Goal: Communication & Community: Share content

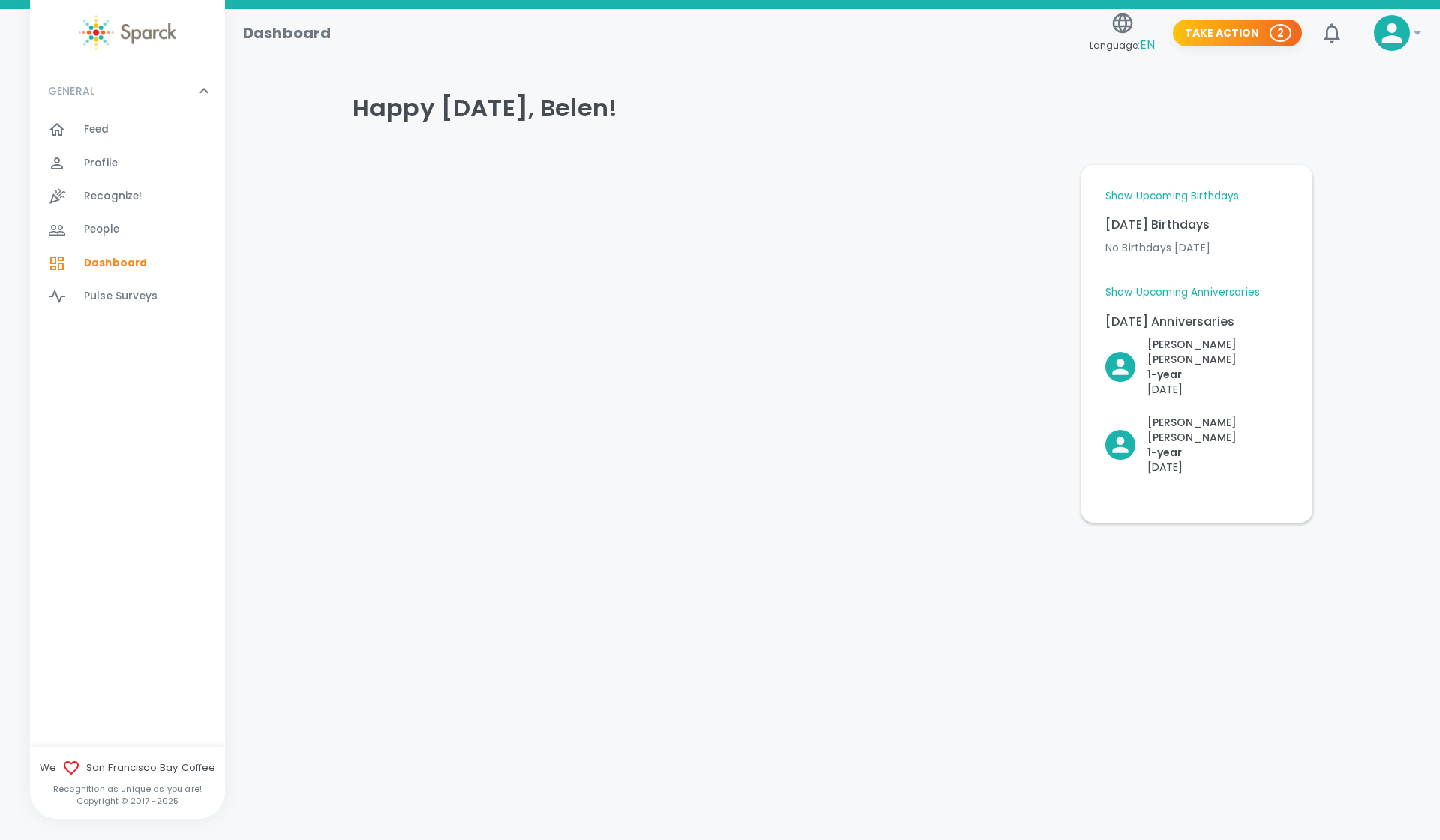
click at [116, 136] on div "Feed 0" at bounding box center [154, 129] width 141 height 21
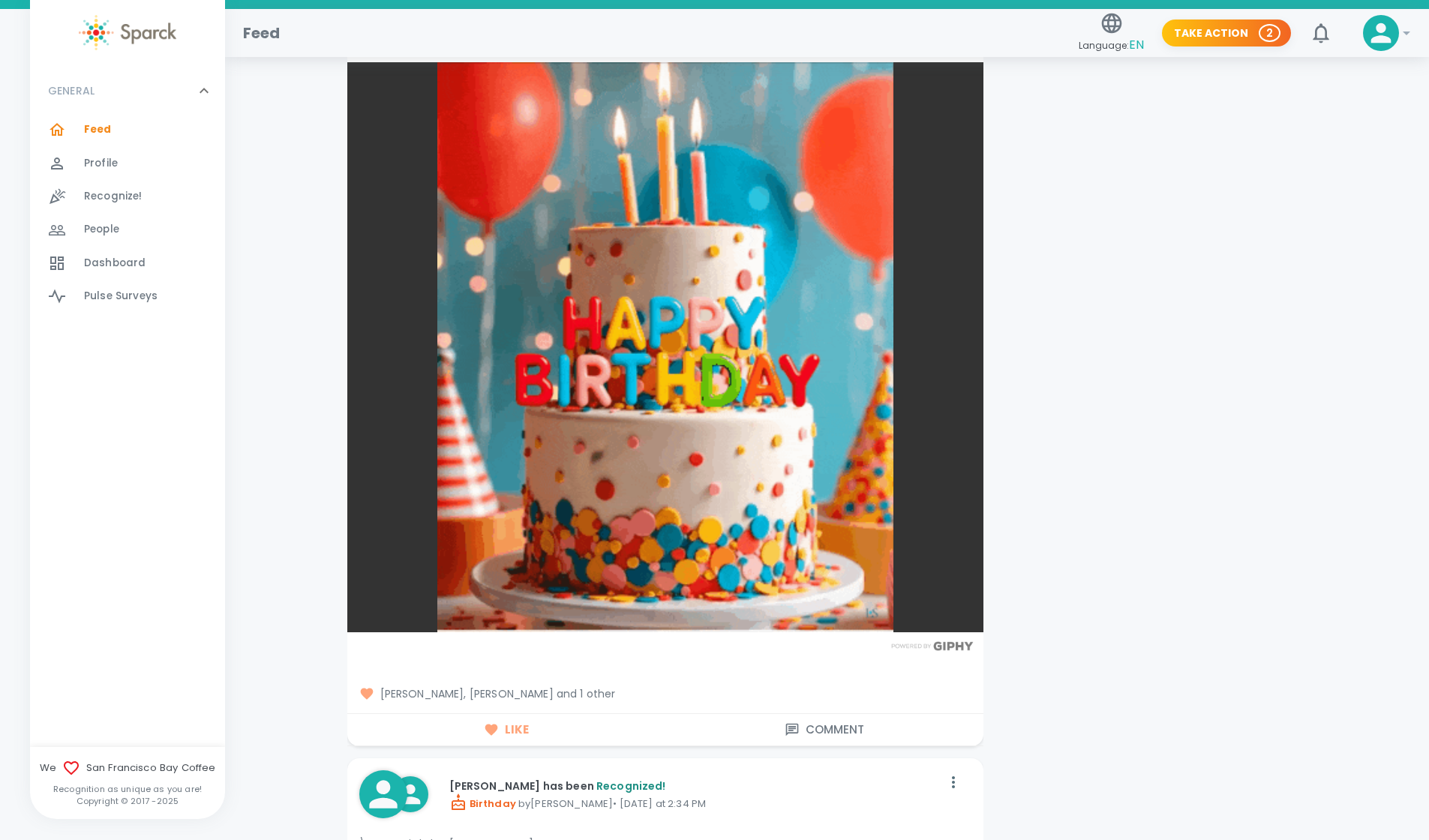
scroll to position [2062, 0]
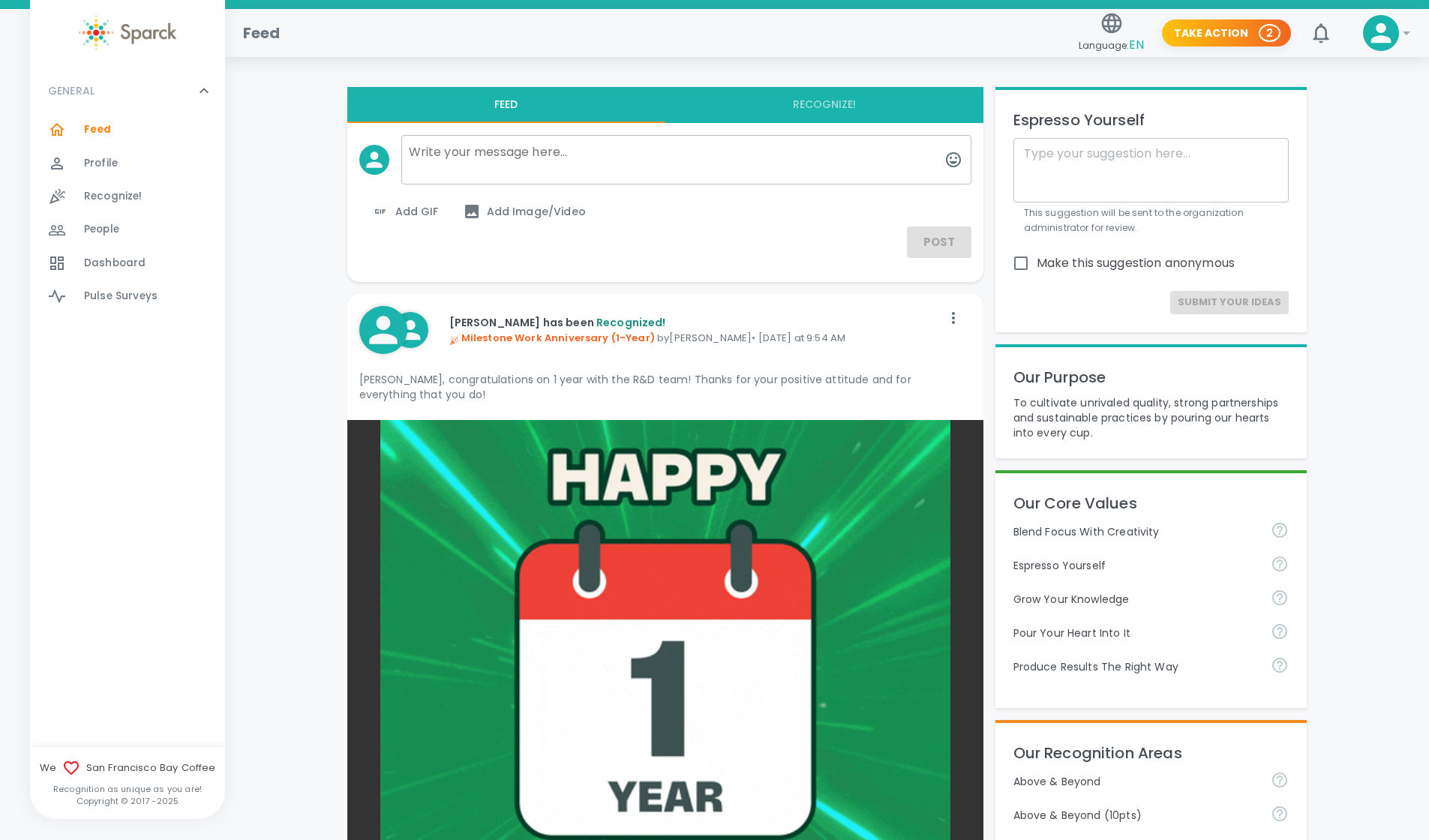
scroll to position [3036, 0]
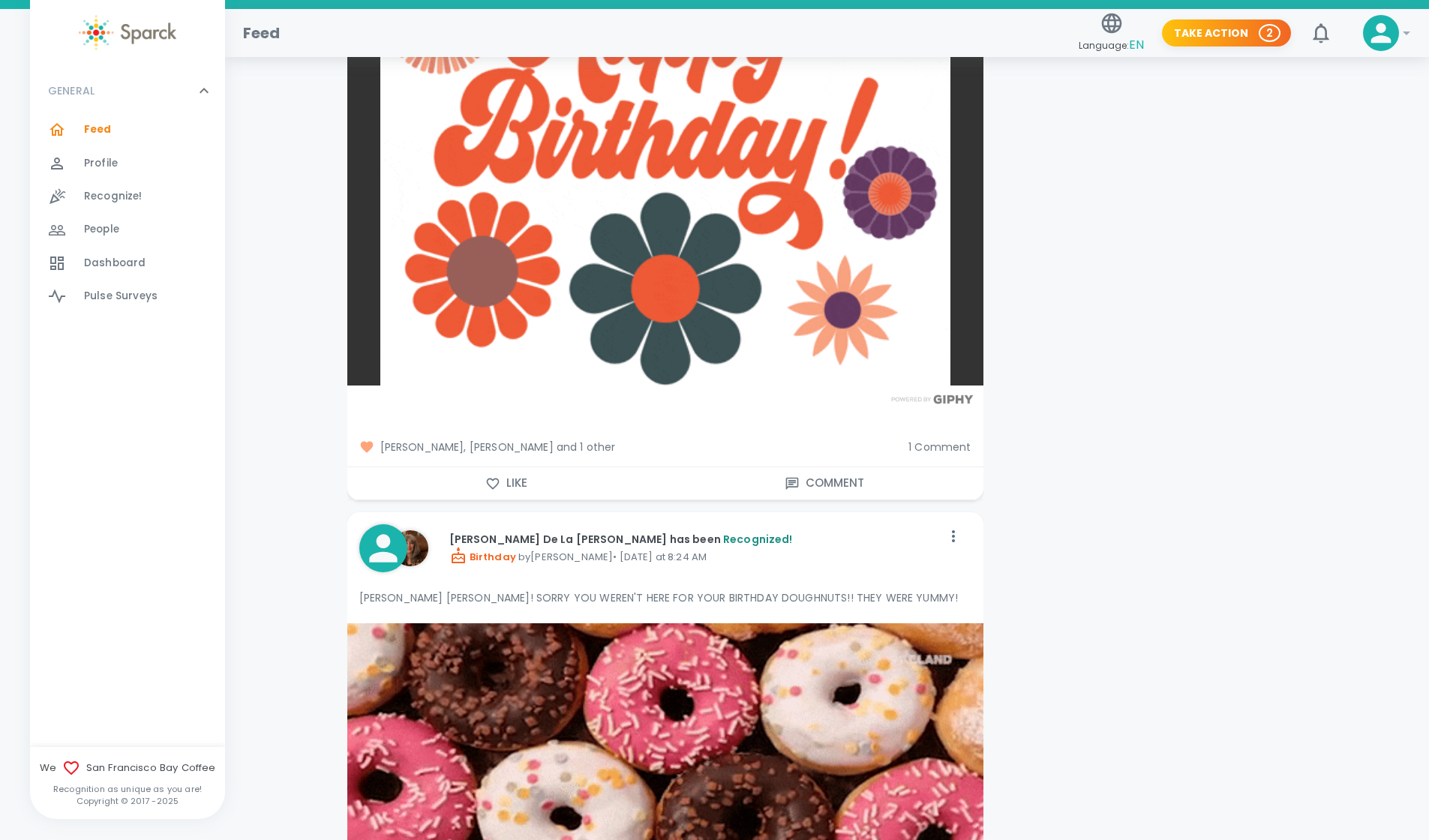
click at [112, 253] on span "Dashboard 0" at bounding box center [114, 263] width 61 height 21
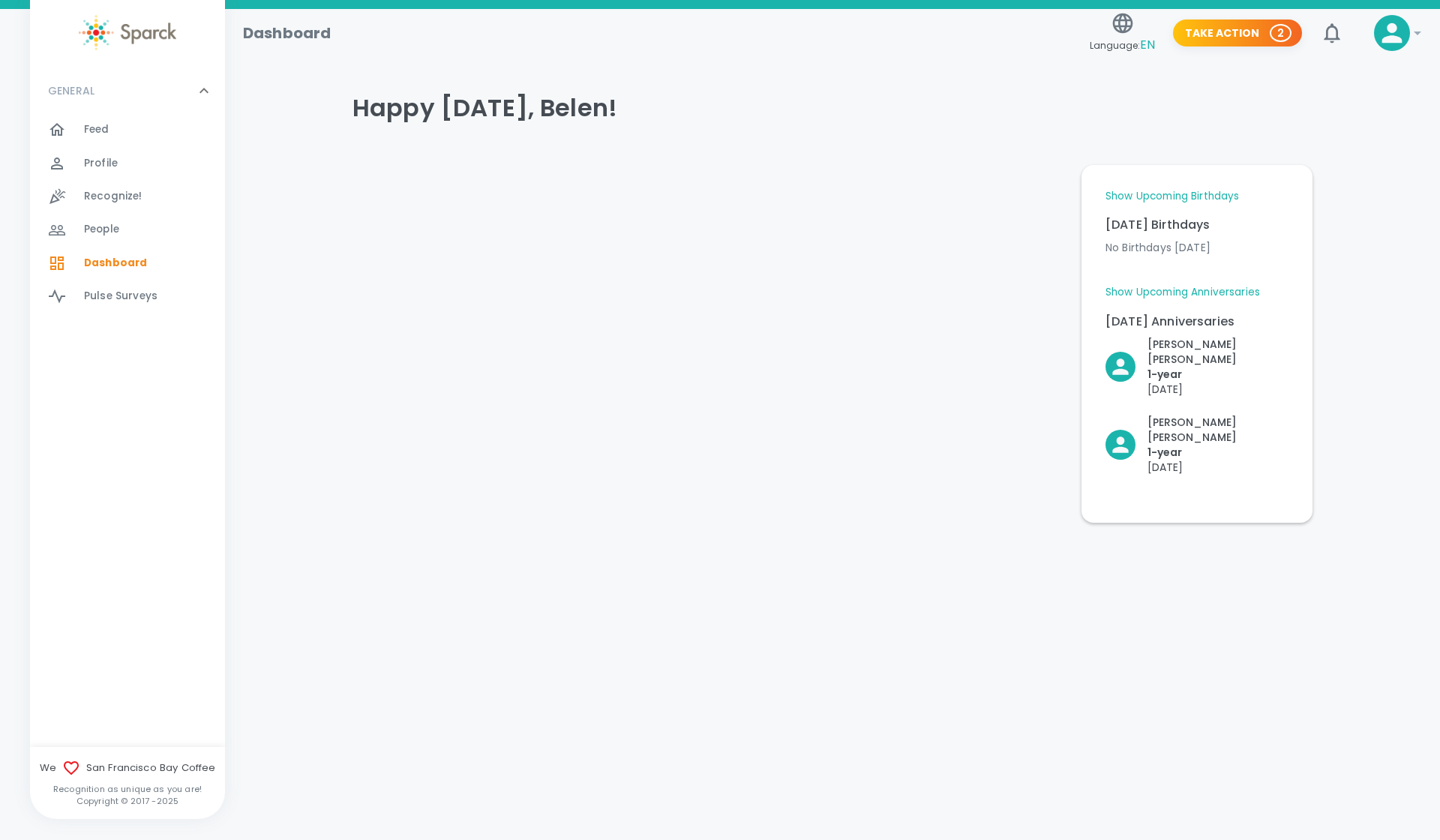
click at [1194, 322] on p "[DATE] Anniversaries" at bounding box center [1196, 321] width 183 height 18
click at [1217, 342] on p "[PERSON_NAME]" at bounding box center [1218, 352] width 141 height 30
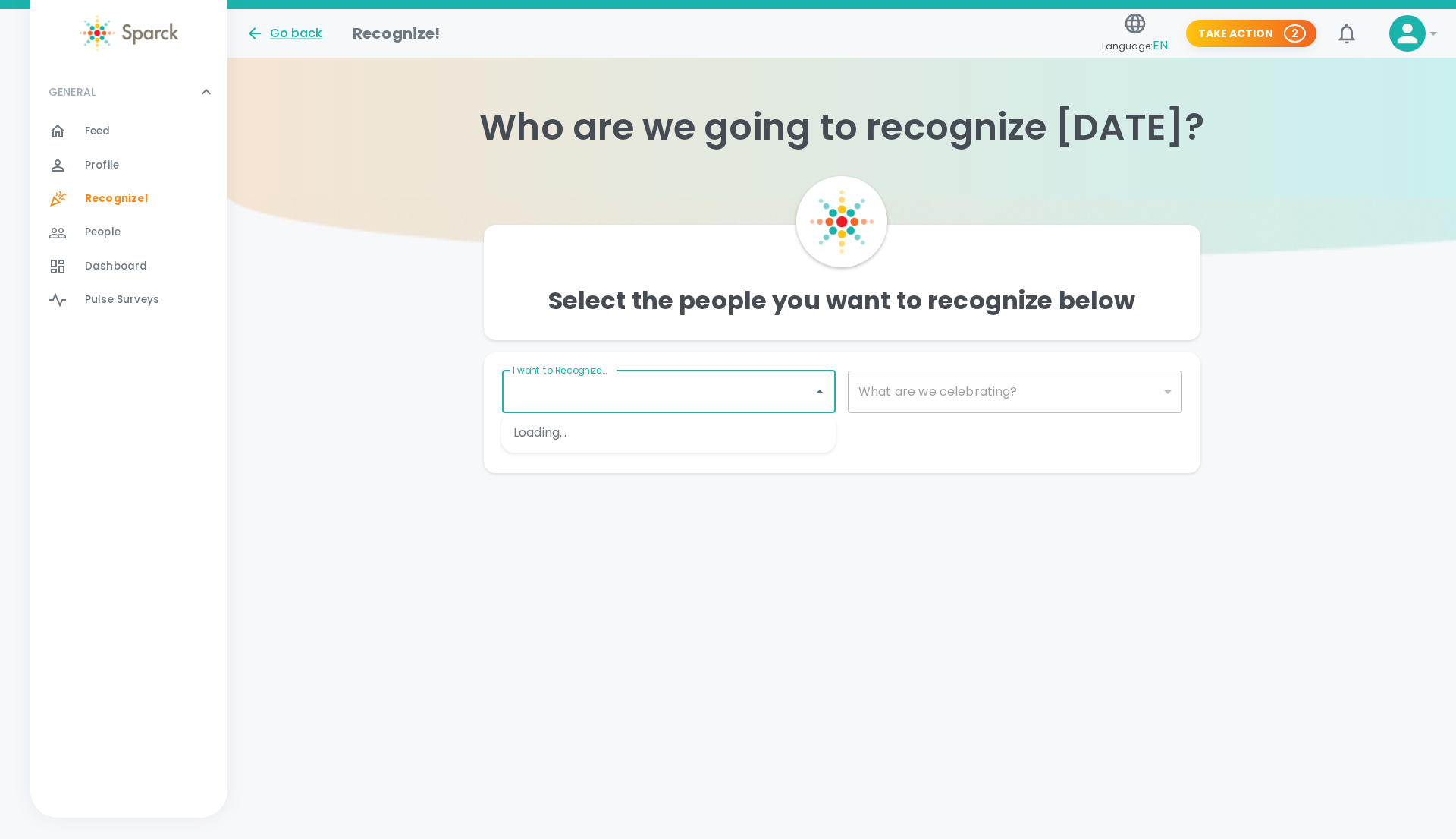
click at [798, 389] on input "I want to Recognize..." at bounding box center [658, 391] width 298 height 29
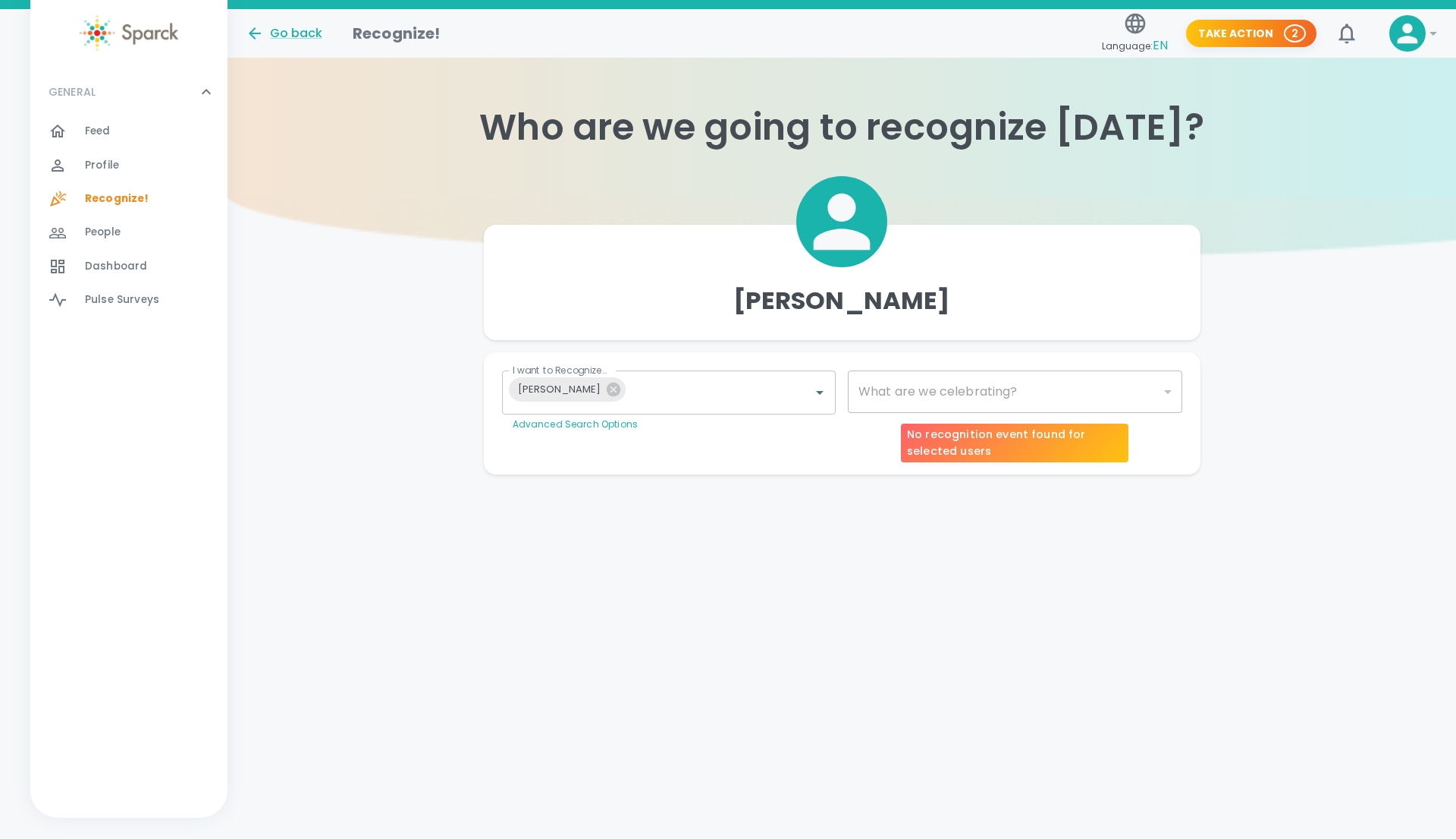
click at [1012, 393] on div "​" at bounding box center [1015, 392] width 334 height 43
type input "2073"
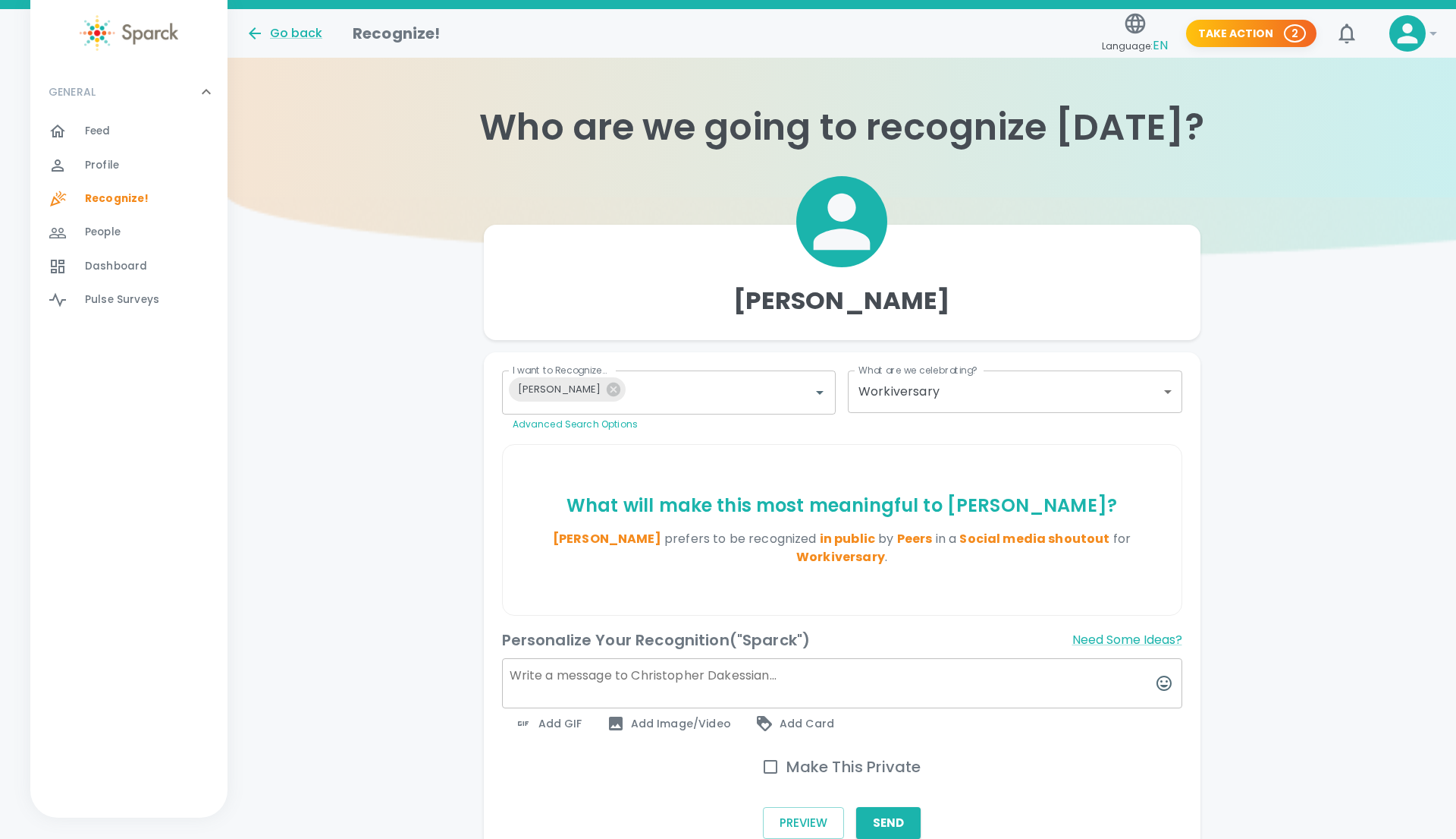
click at [1012, 394] on div "What are we celebrating? Workiversary 2073 What are we celebrating?" at bounding box center [1015, 392] width 334 height 43
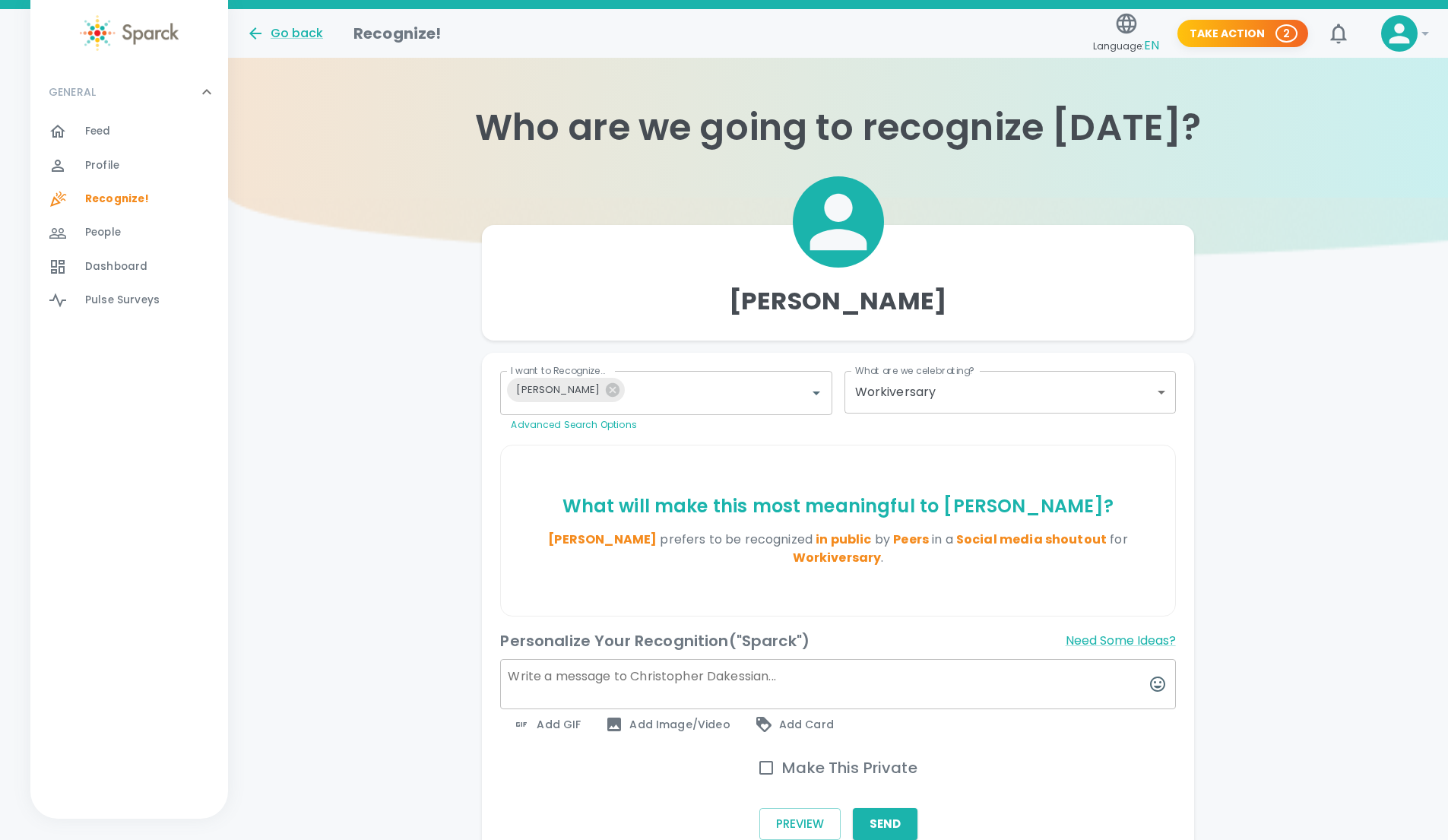
click at [769, 766] on input "Make This Private" at bounding box center [766, 768] width 32 height 32
checkbox input "false"
click at [742, 684] on textarea at bounding box center [838, 684] width 675 height 50
click at [565, 723] on span "Add GIF" at bounding box center [546, 723] width 69 height 18
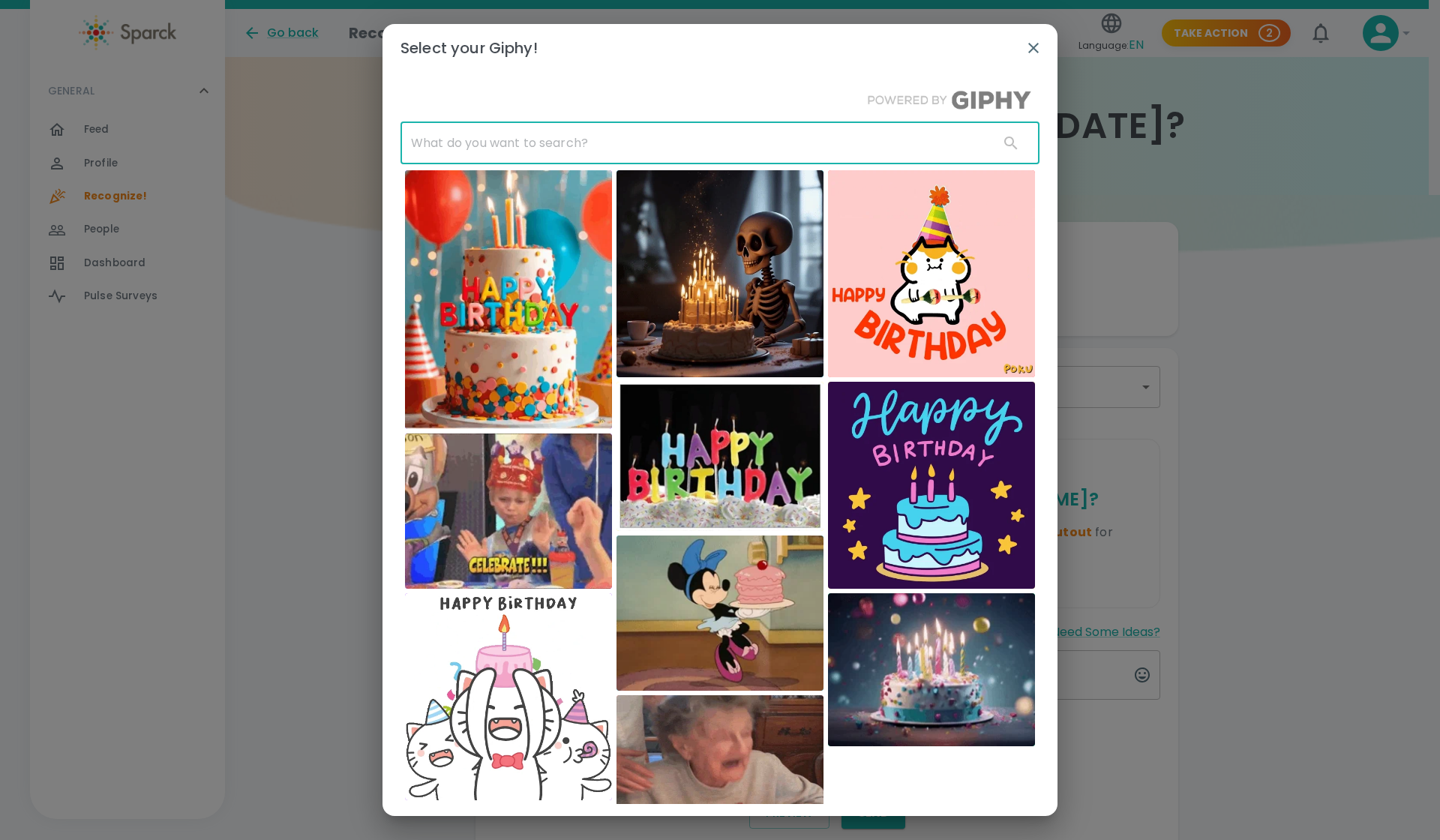
click at [488, 138] on input "text" at bounding box center [694, 143] width 587 height 42
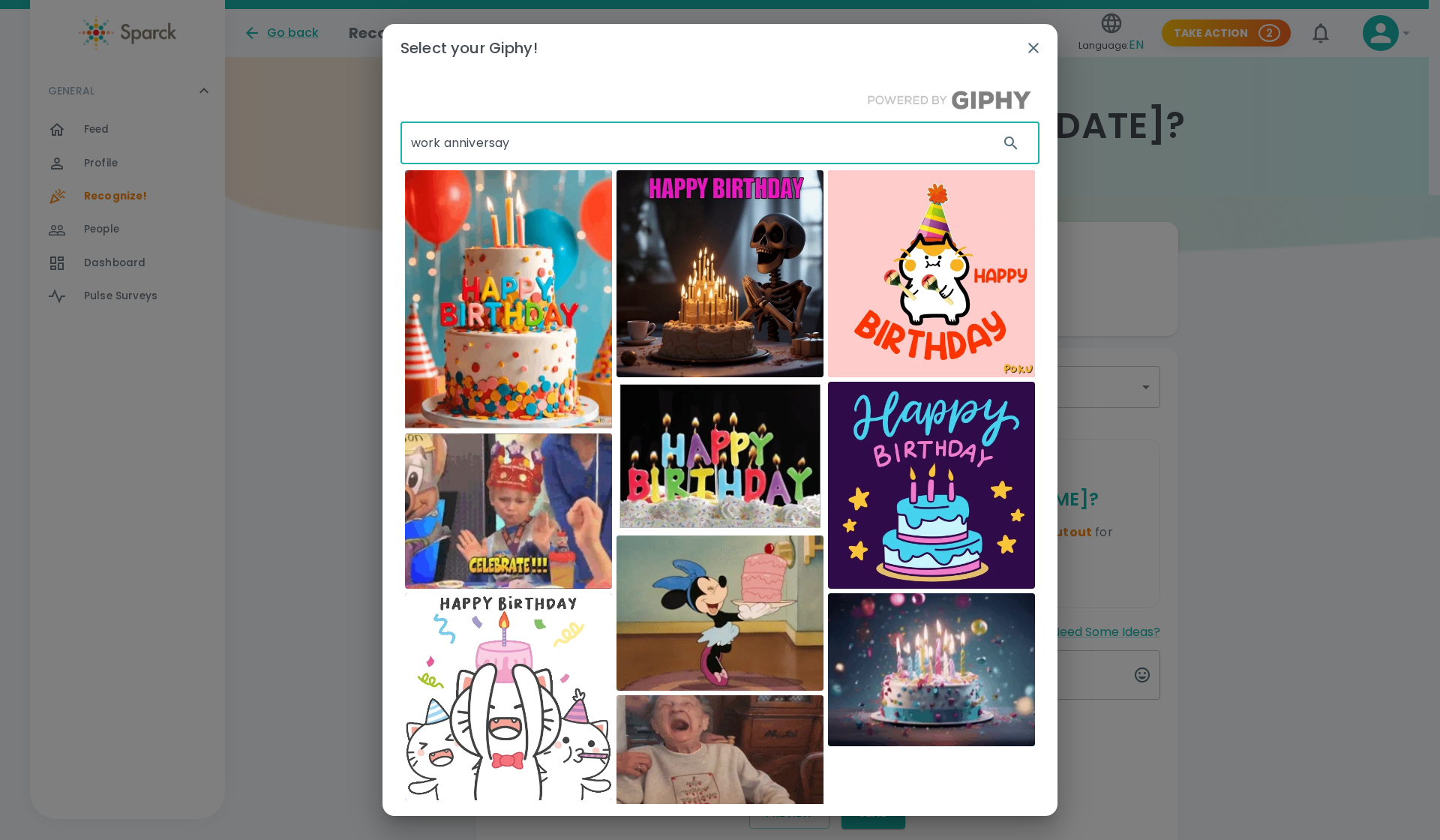
type input "work anniversay"
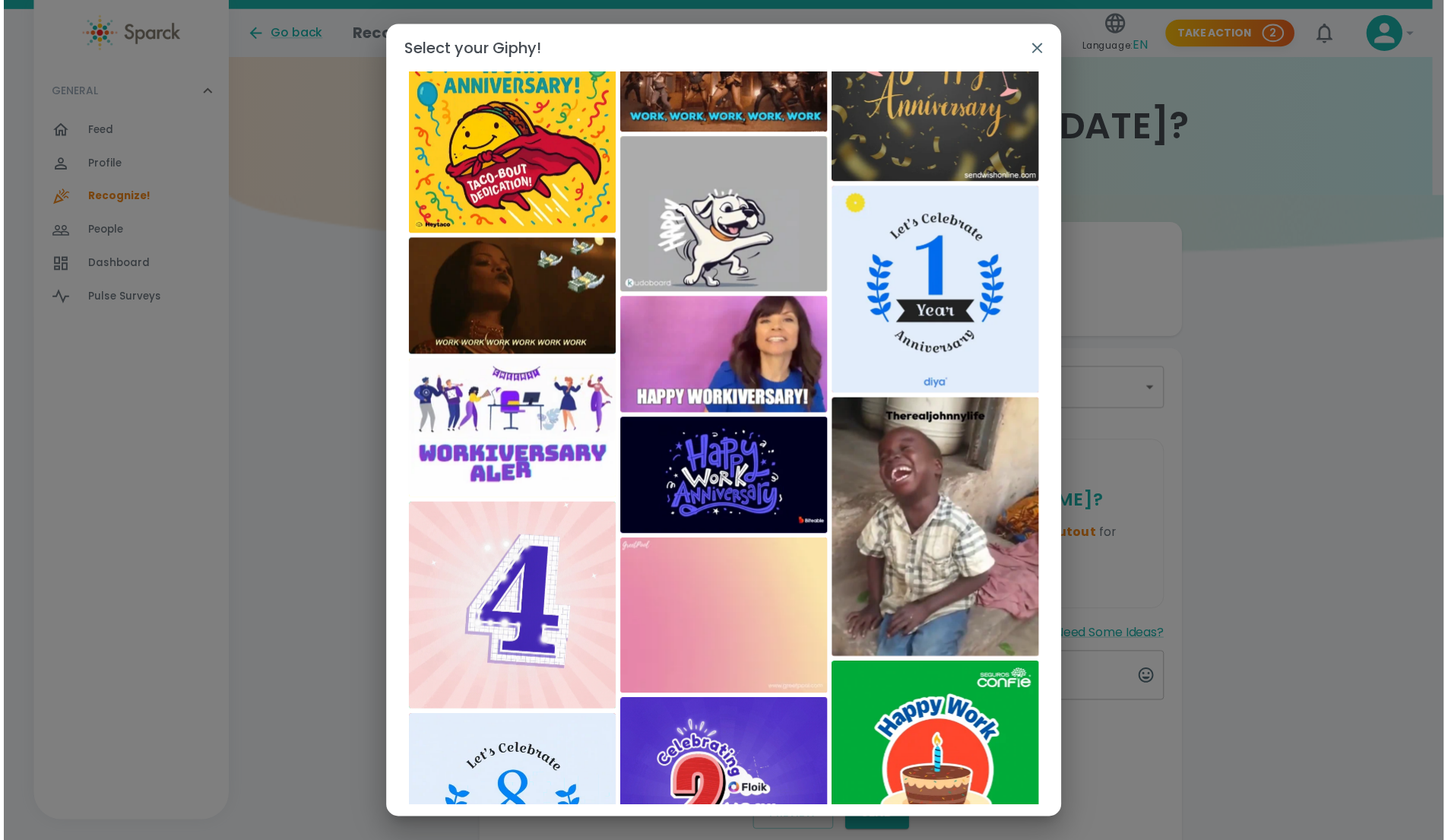
scroll to position [364, 0]
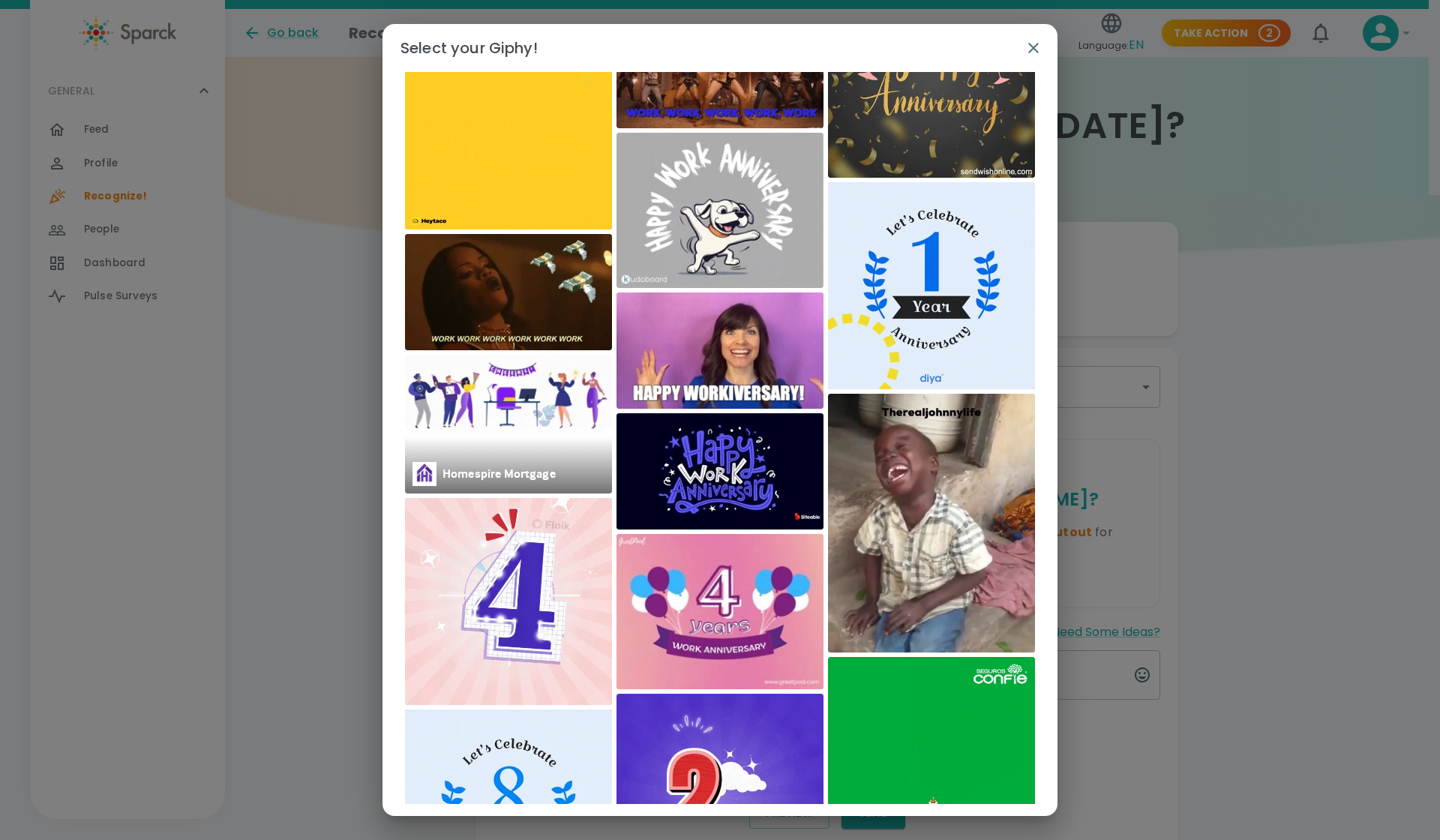
click at [490, 436] on img at bounding box center [509, 424] width 207 height 138
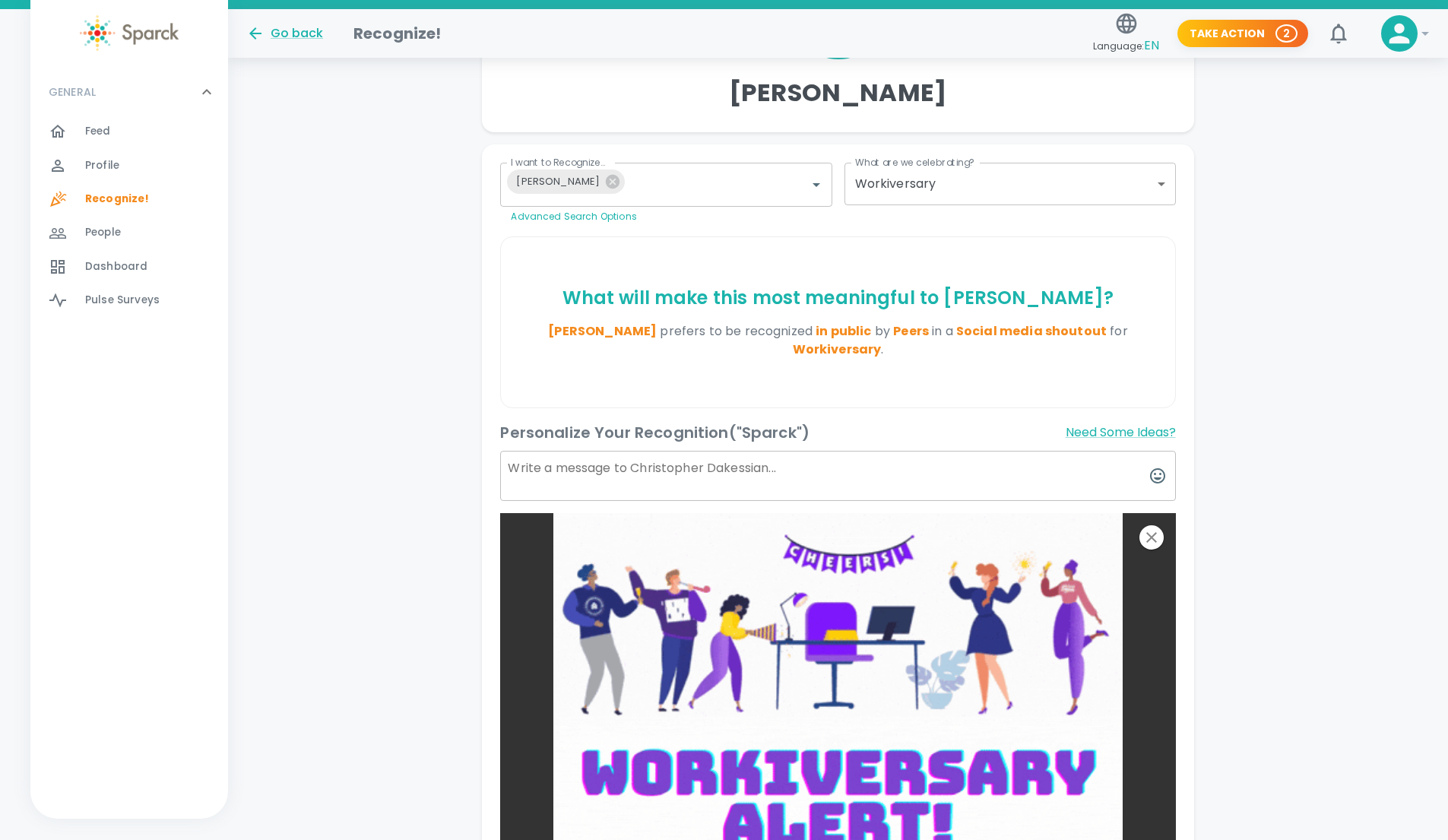
scroll to position [220, 0]
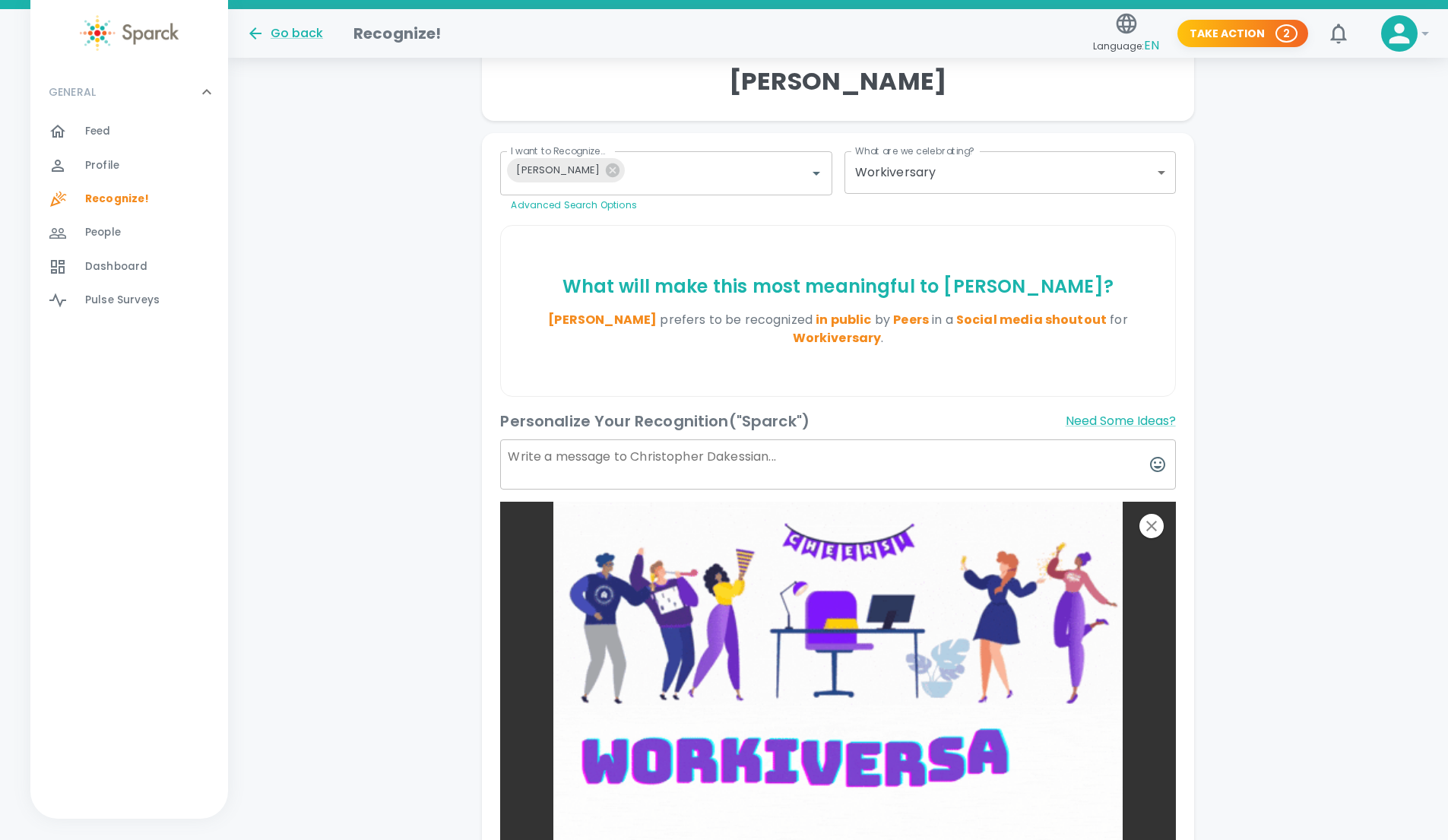
click at [796, 477] on textarea at bounding box center [838, 464] width 675 height 50
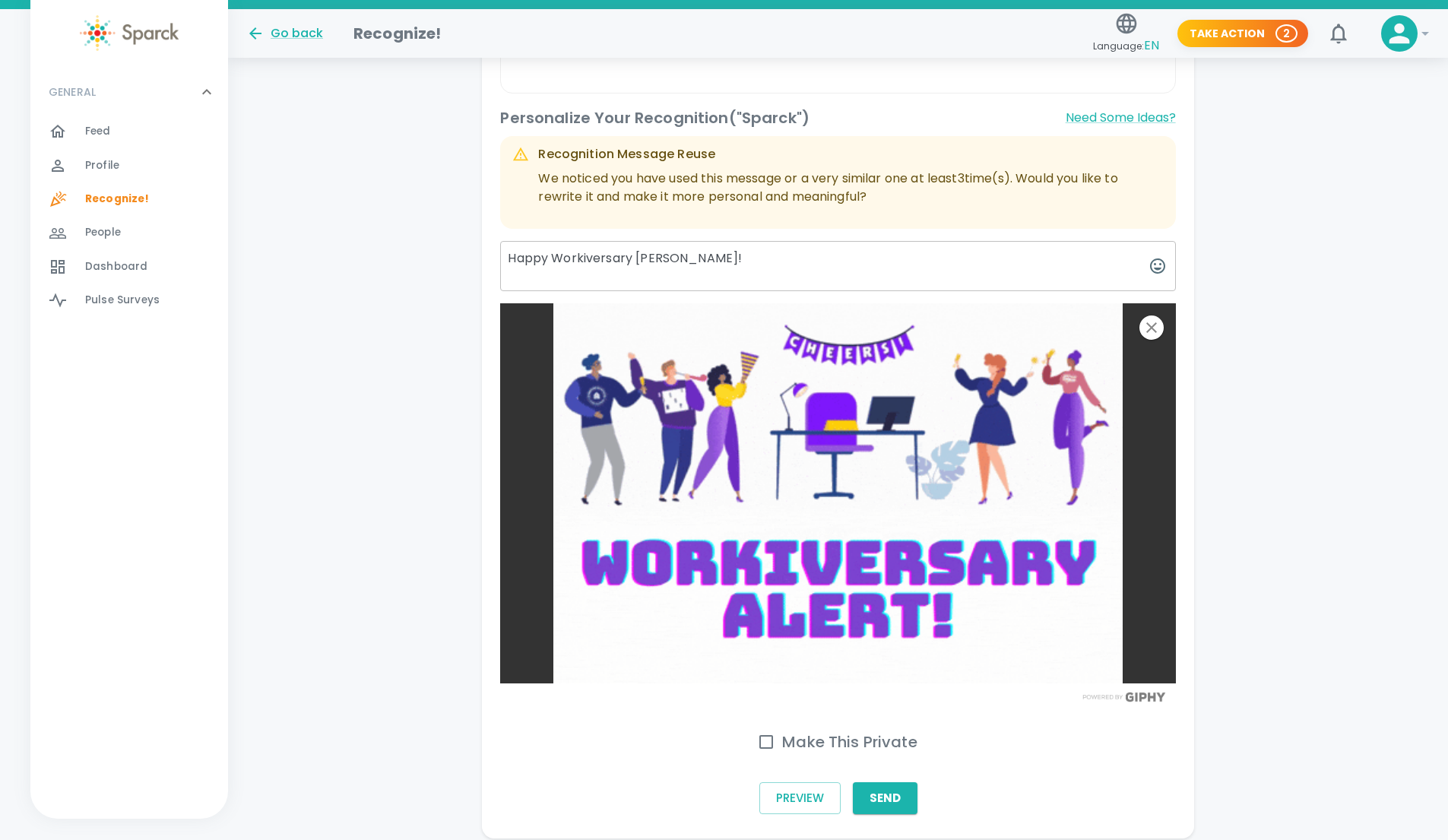
scroll to position [582, 0]
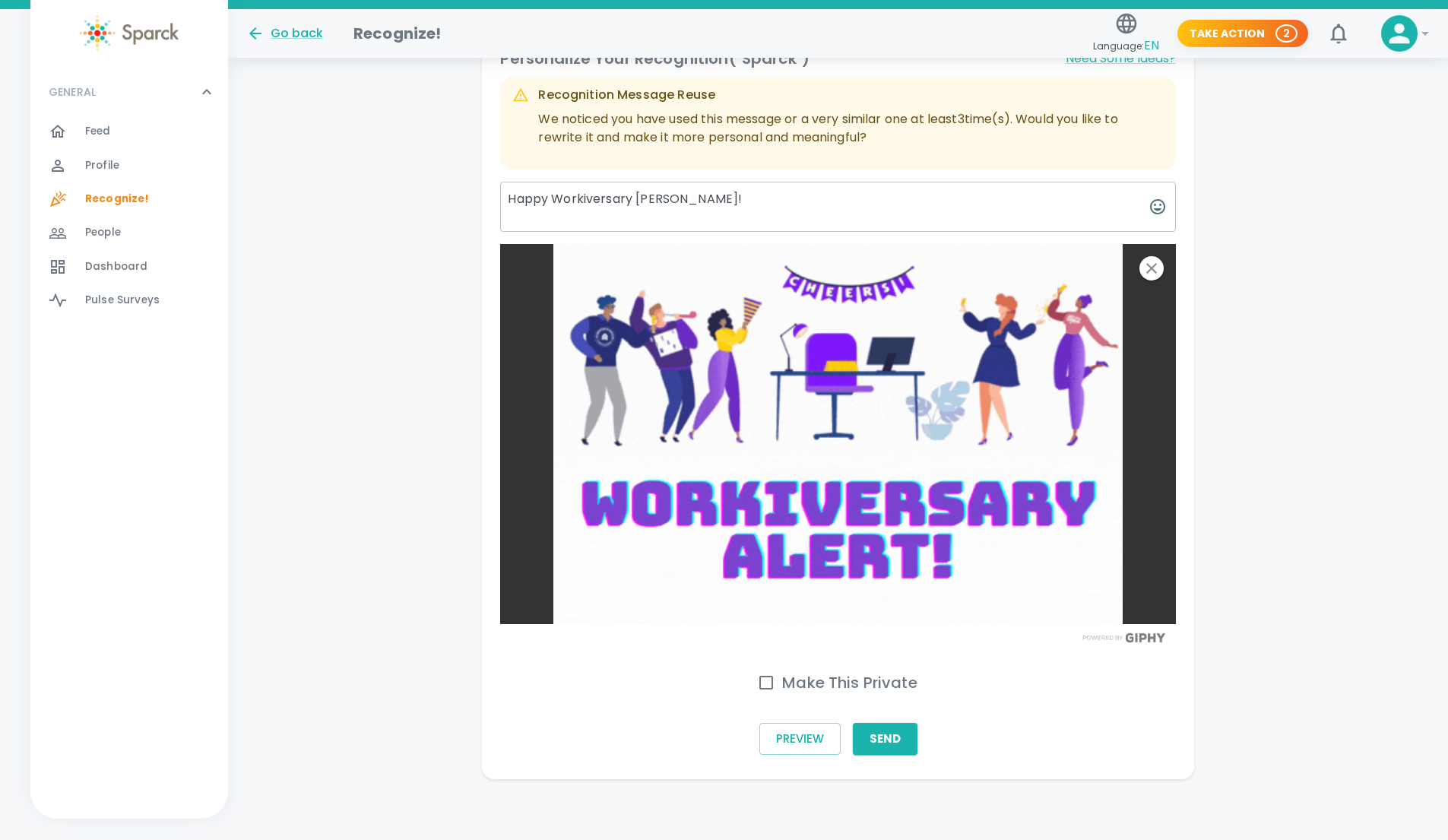
type textarea "Happy Workiversary [PERSON_NAME]!"
click at [770, 686] on input "Make This Private" at bounding box center [766, 682] width 32 height 32
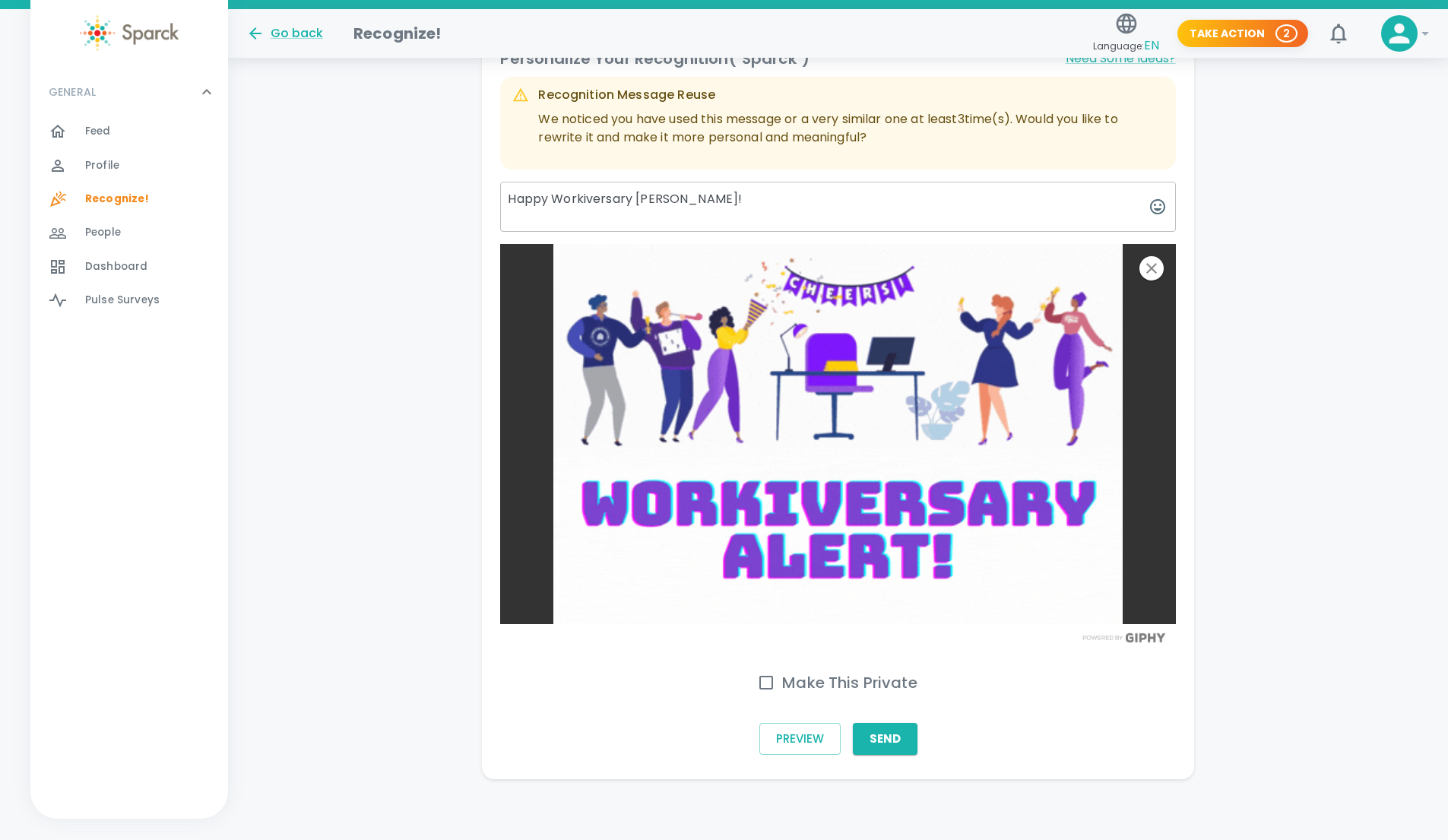
checkbox input "true"
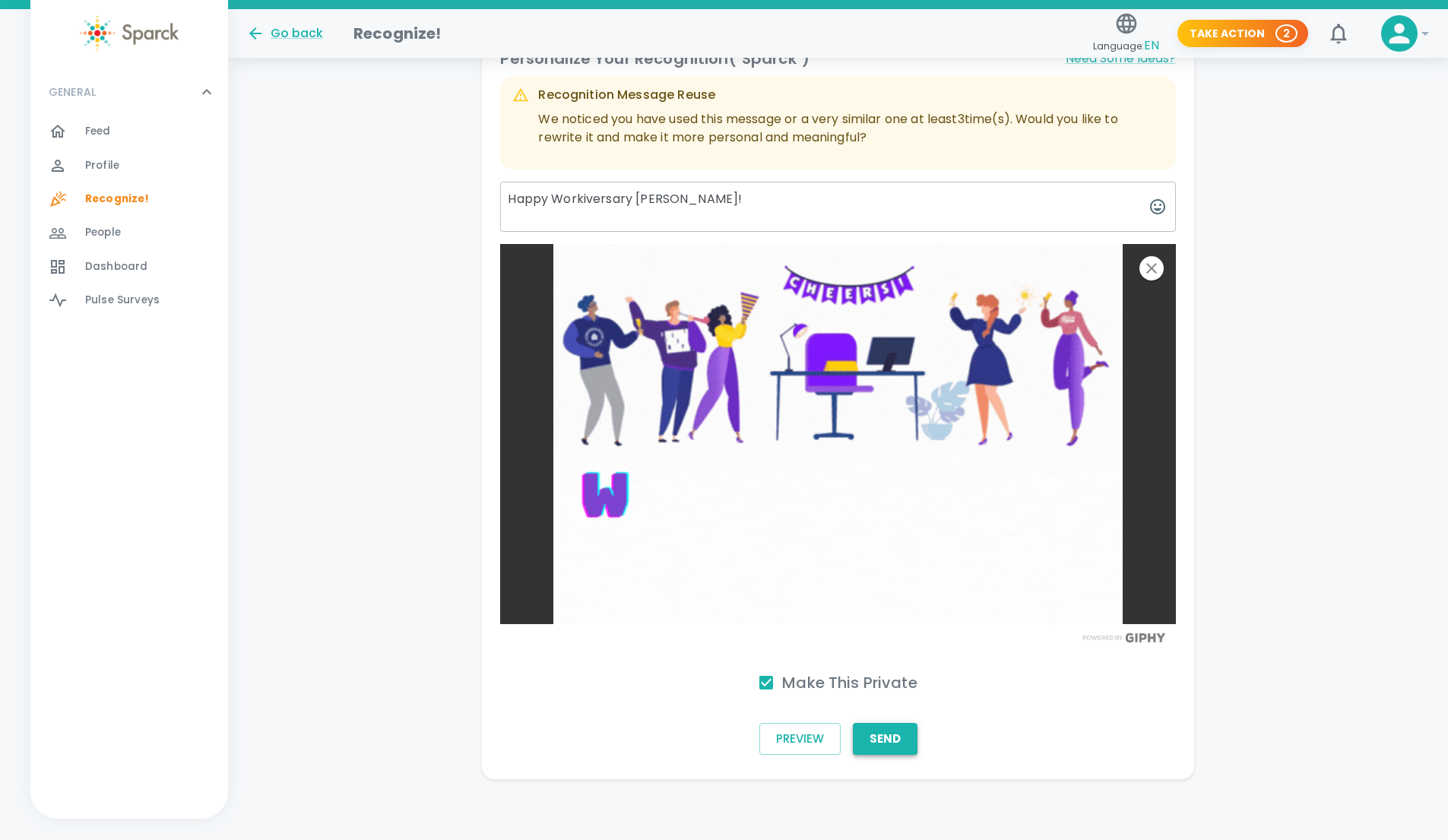
click at [891, 742] on button "Send" at bounding box center [885, 738] width 65 height 32
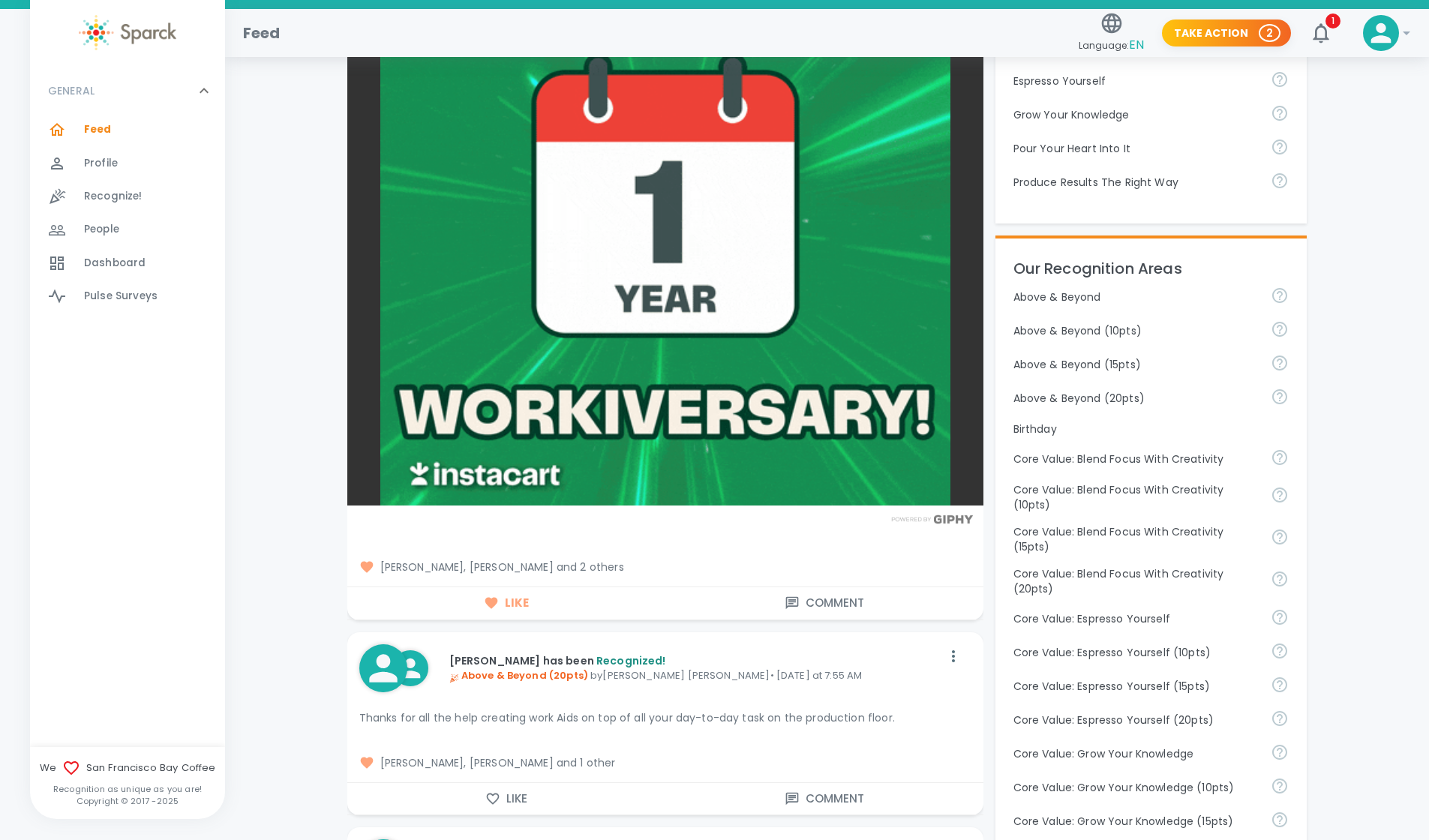
scroll to position [497, 0]
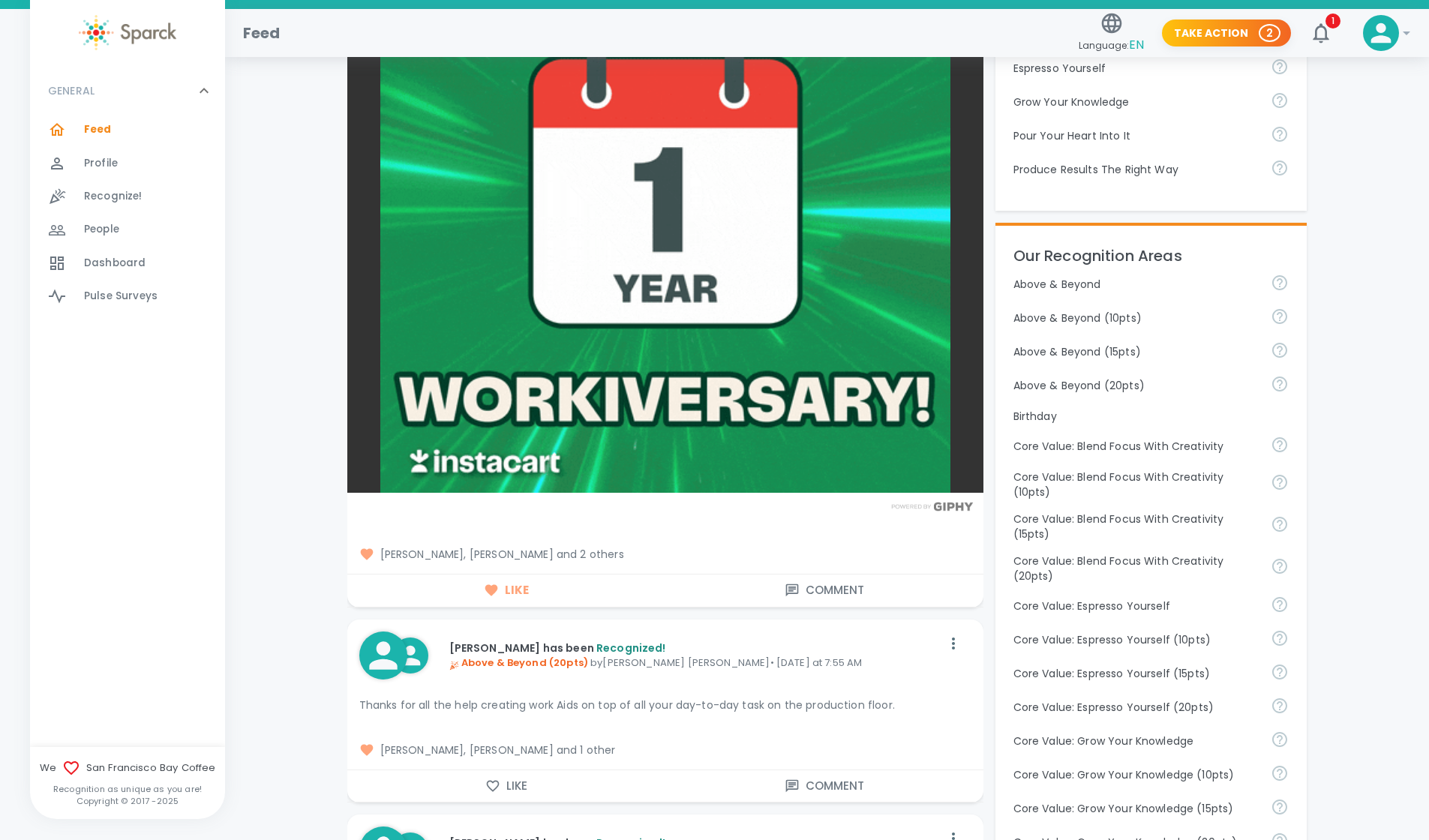
click at [615, 558] on span "[PERSON_NAME], [PERSON_NAME] and 2 others" at bounding box center [665, 554] width 612 height 15
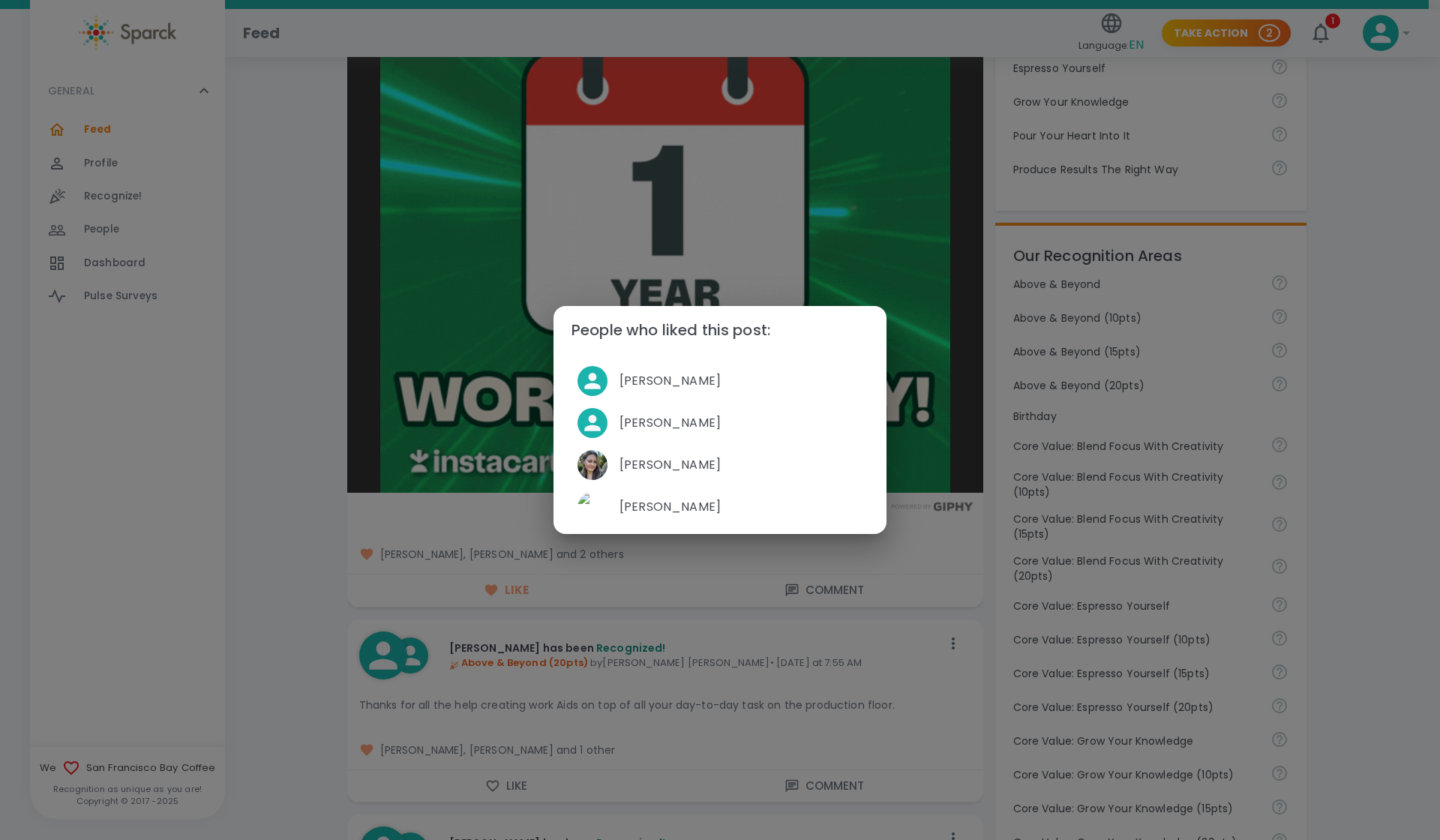
click at [915, 518] on div "People who liked this post: [PERSON_NAME] [PERSON_NAME] [PERSON_NAME] [PERSON_N…" at bounding box center [720, 420] width 1440 height 840
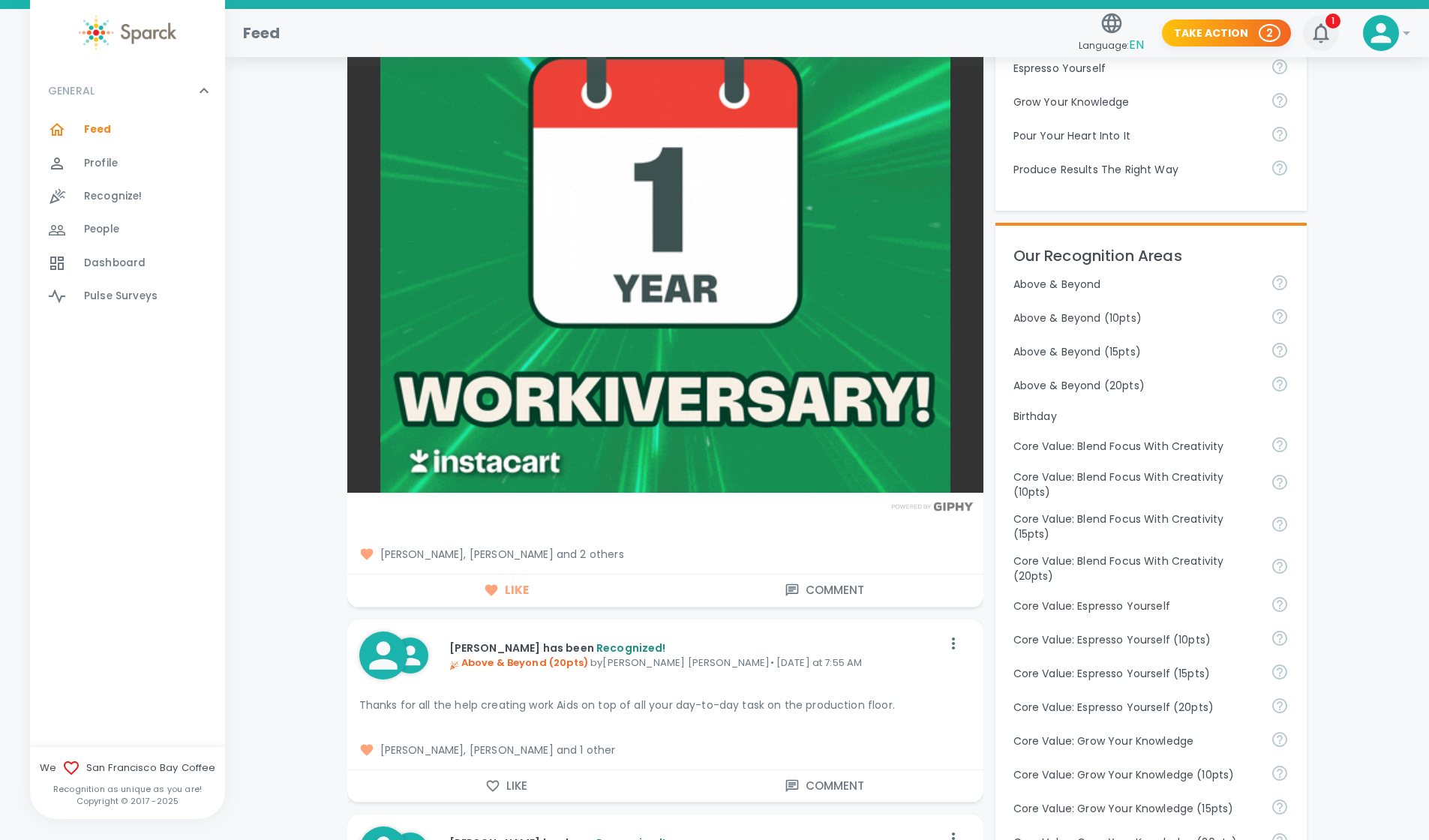
click at [1320, 34] on icon "button" at bounding box center [1321, 33] width 24 height 24
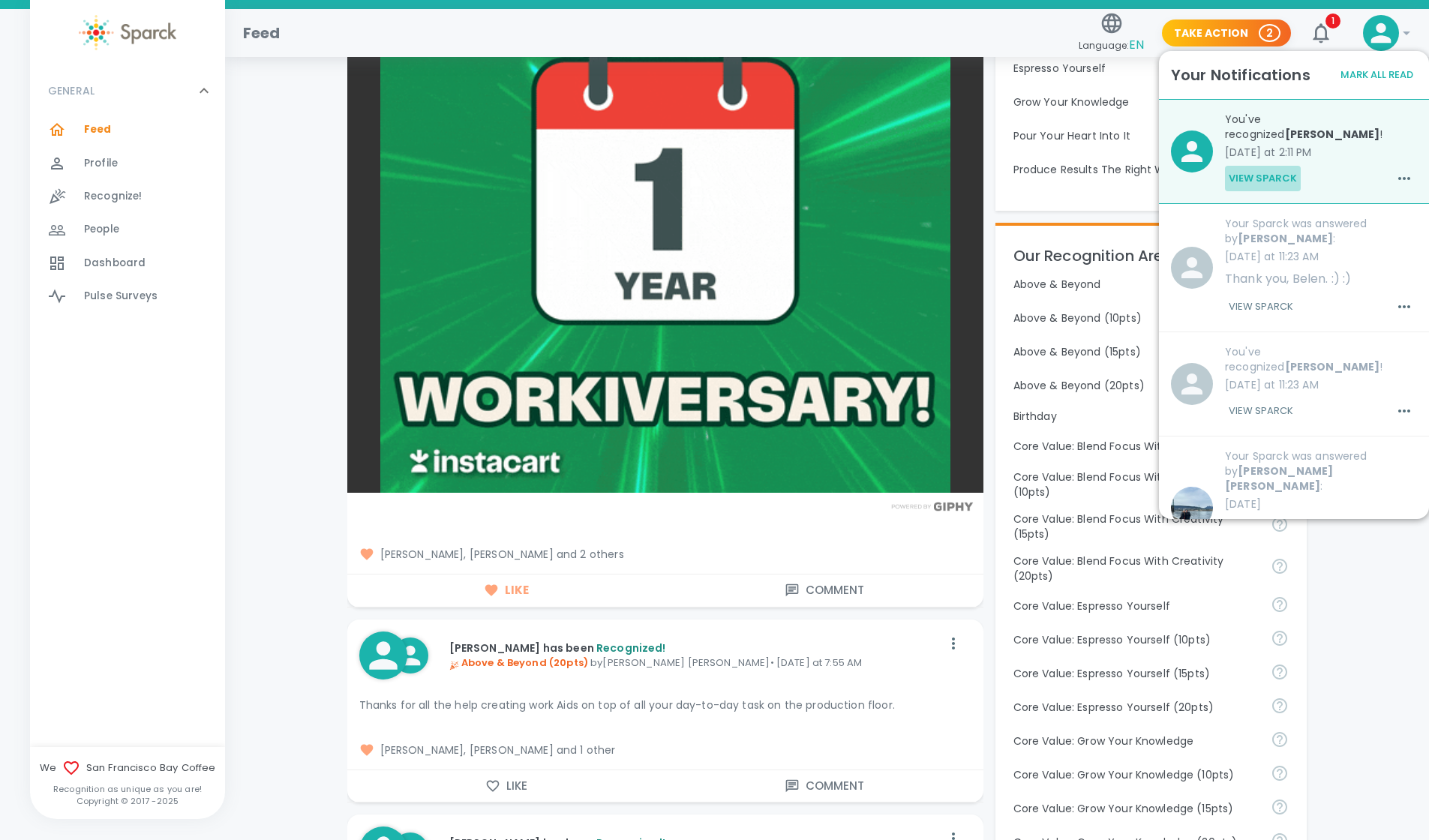
click at [1266, 174] on button "View Sparck" at bounding box center [1263, 178] width 75 height 26
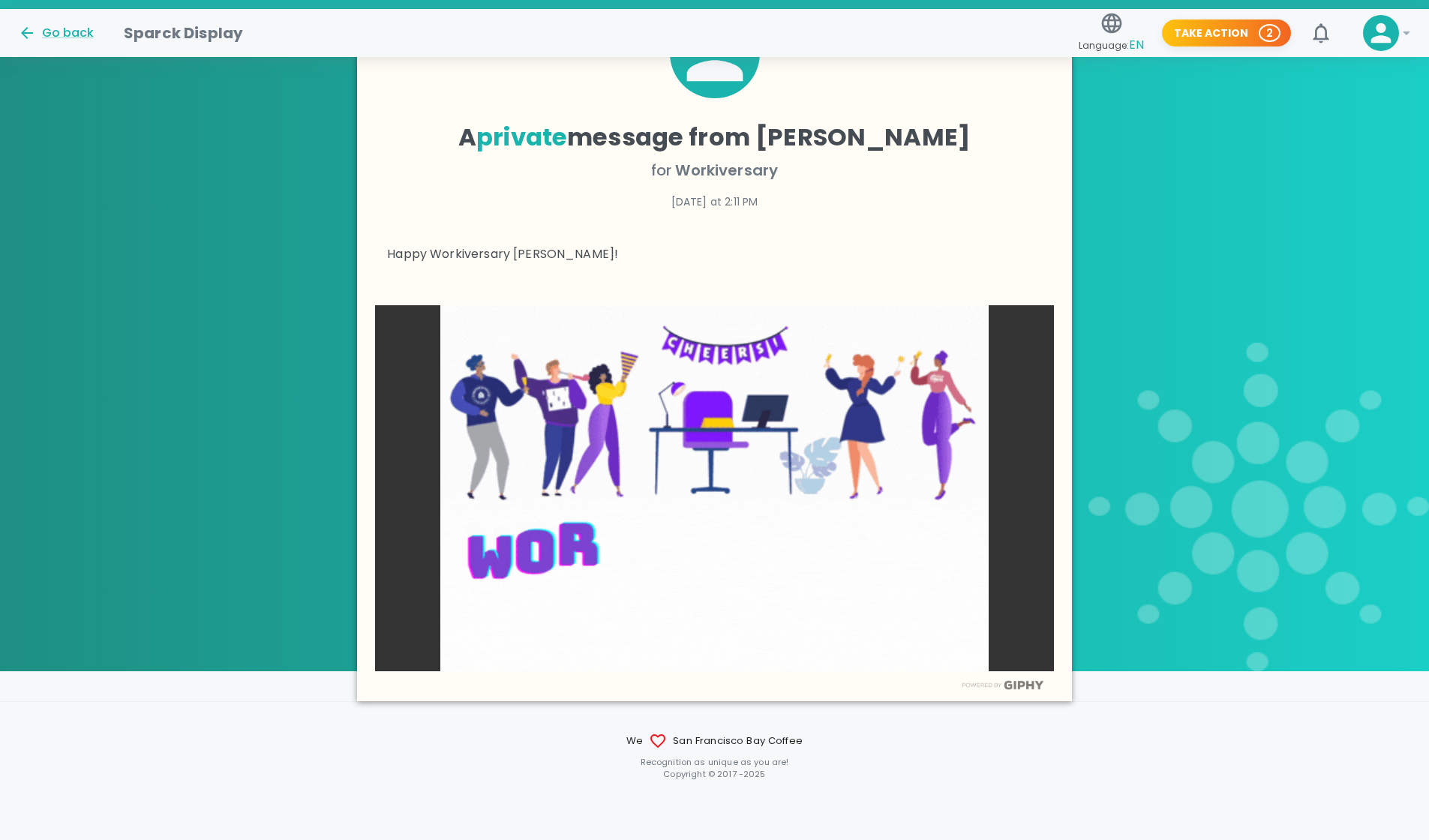
scroll to position [364, 0]
